Goal: Navigation & Orientation: Find specific page/section

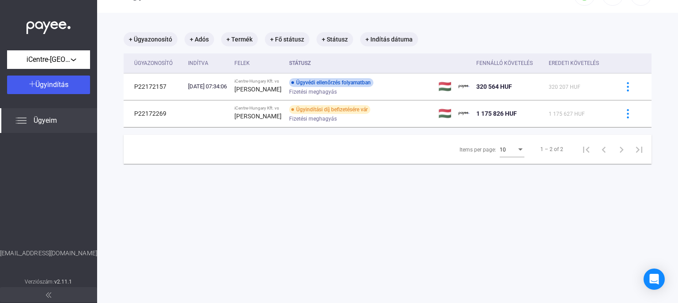
scroll to position [42, 0]
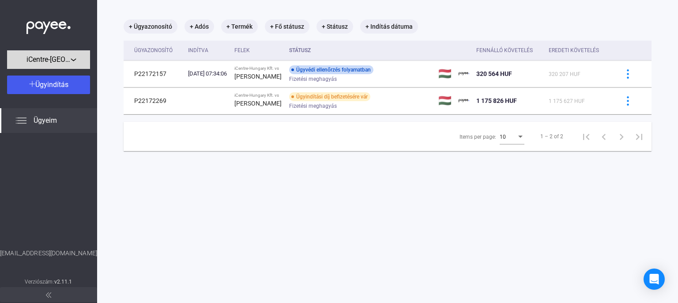
click at [62, 59] on span "iCentre-[GEOGRAPHIC_DATA] Kft." at bounding box center [48, 59] width 44 height 11
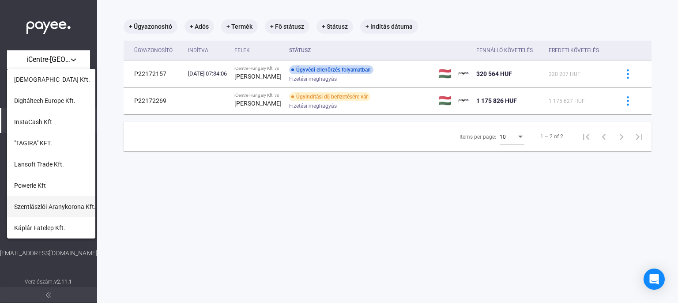
click at [55, 198] on button "Szentlászlói-Aranykorona Kft." at bounding box center [51, 206] width 88 height 21
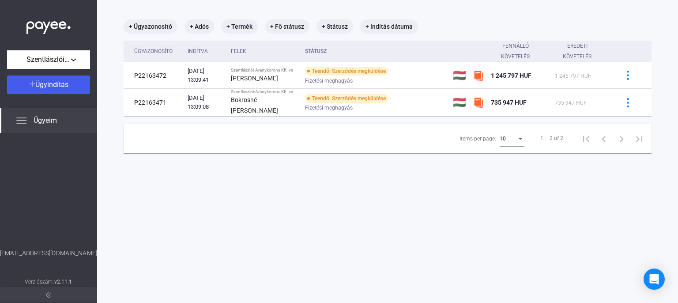
click at [86, 73] on div "Szentlászlói-Aranykorona Kft. Ügyindítás Ügyeim [EMAIL_ADDRESS][DOMAIN_NAME] Ve…" at bounding box center [48, 151] width 97 height 303
click at [79, 64] on div "Szentlászlói-Aranykorona Kft." at bounding box center [49, 59] width 78 height 11
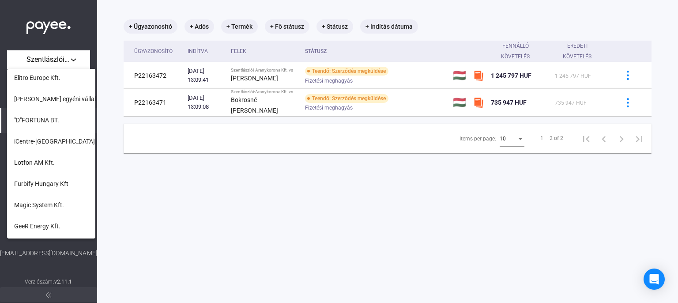
scroll to position [360, 0]
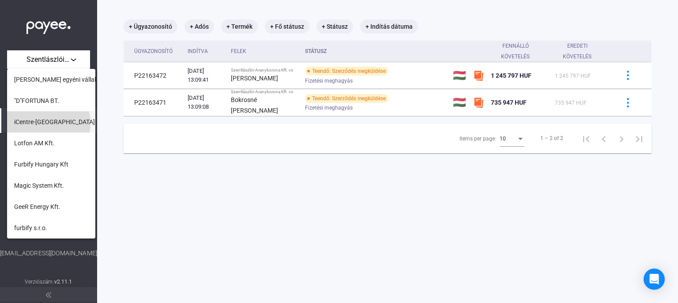
click at [48, 123] on span "iCentre-[GEOGRAPHIC_DATA] Kft." at bounding box center [60, 122] width 92 height 11
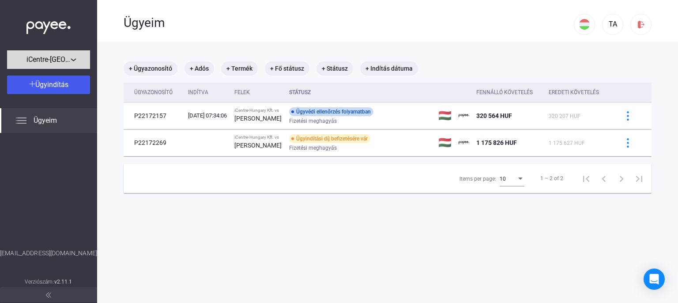
click at [60, 60] on span "iCentre-[GEOGRAPHIC_DATA] Kft." at bounding box center [48, 59] width 44 height 11
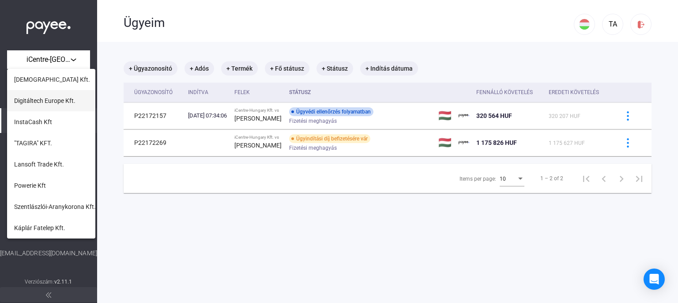
click at [43, 100] on span "Digitáltech Europe Kft." at bounding box center [44, 100] width 61 height 11
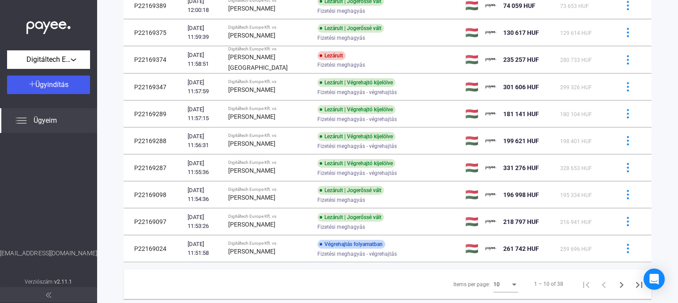
scroll to position [134, 0]
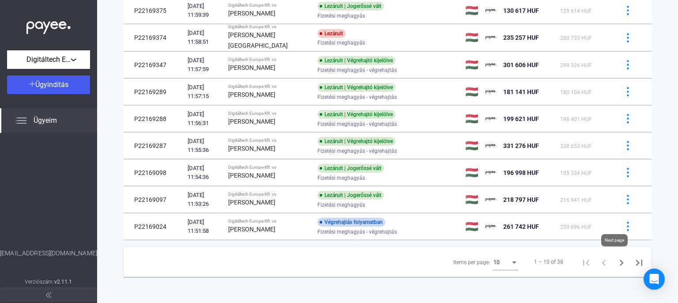
click at [617, 260] on icon "Next page" at bounding box center [621, 262] width 12 height 12
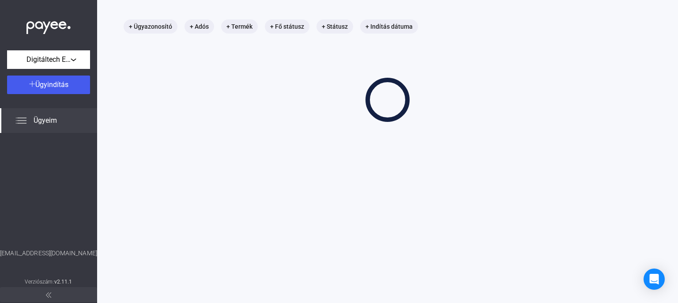
scroll to position [42, 0]
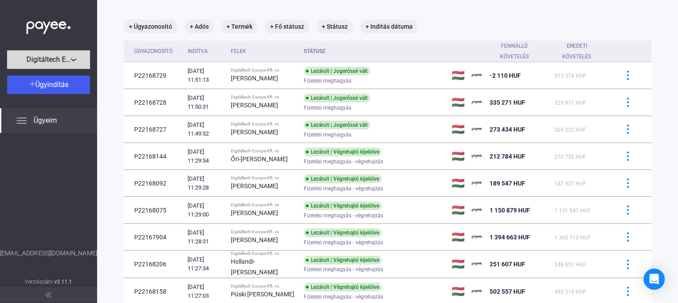
click at [47, 65] on span "Digitáltech Europe Kft." at bounding box center [48, 59] width 44 height 11
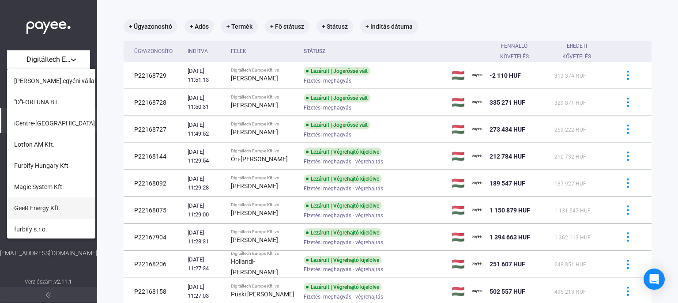
scroll to position [360, 0]
click at [53, 124] on span "iCentre-[GEOGRAPHIC_DATA] Kft." at bounding box center [60, 122] width 92 height 11
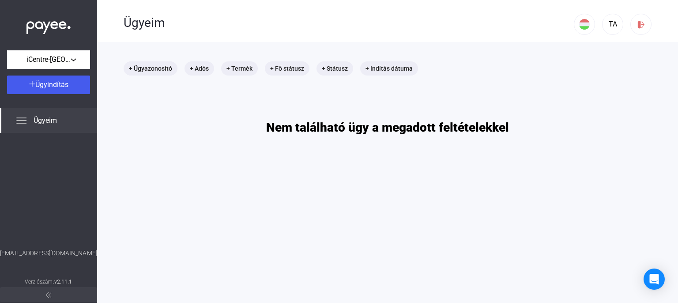
click at [45, 23] on img at bounding box center [48, 25] width 44 height 18
click at [58, 30] on img at bounding box center [48, 25] width 44 height 18
